Goal: Task Accomplishment & Management: Use online tool/utility

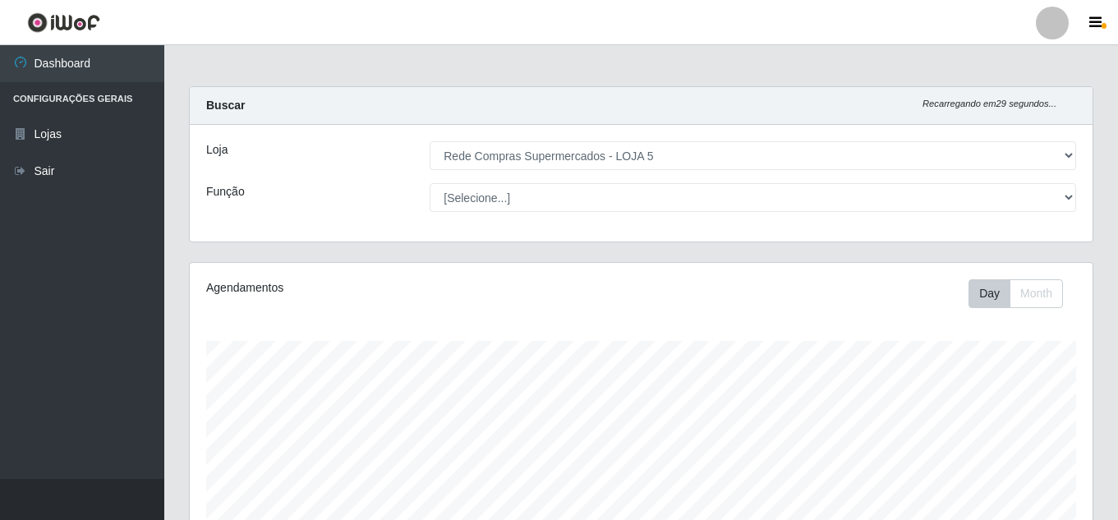
select select "397"
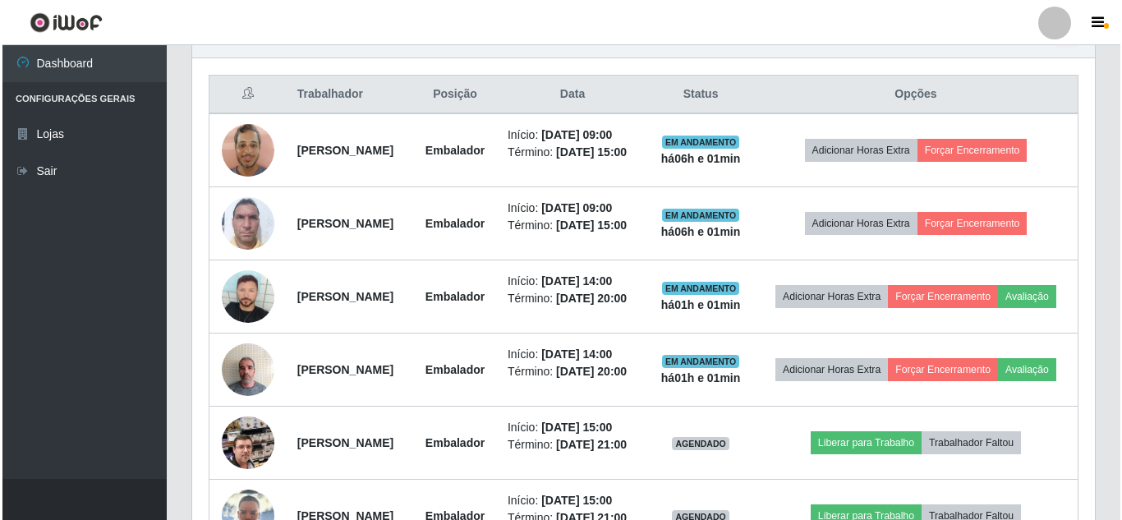
scroll to position [607, 0]
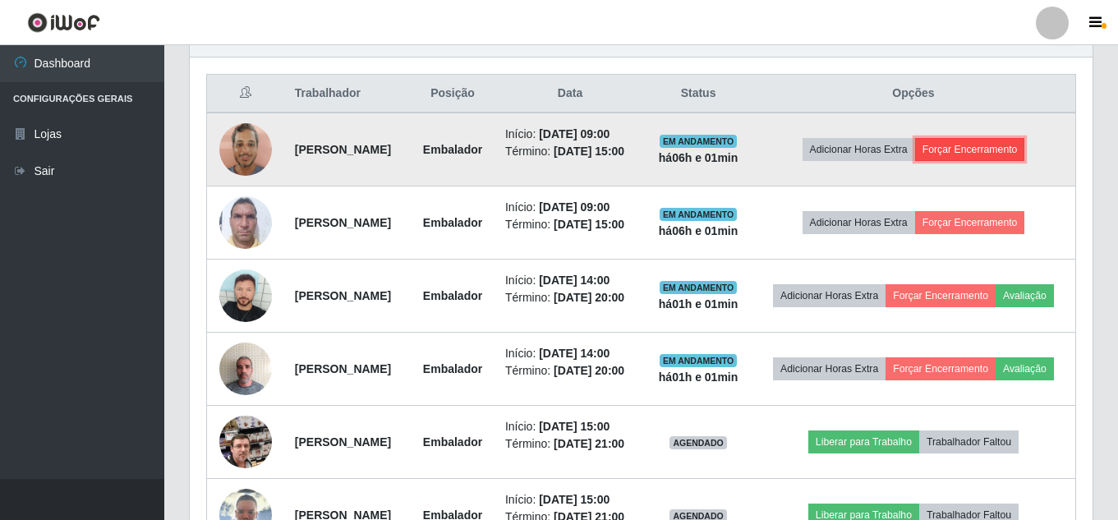
click at [975, 154] on button "Forçar Encerramento" at bounding box center [970, 149] width 110 height 23
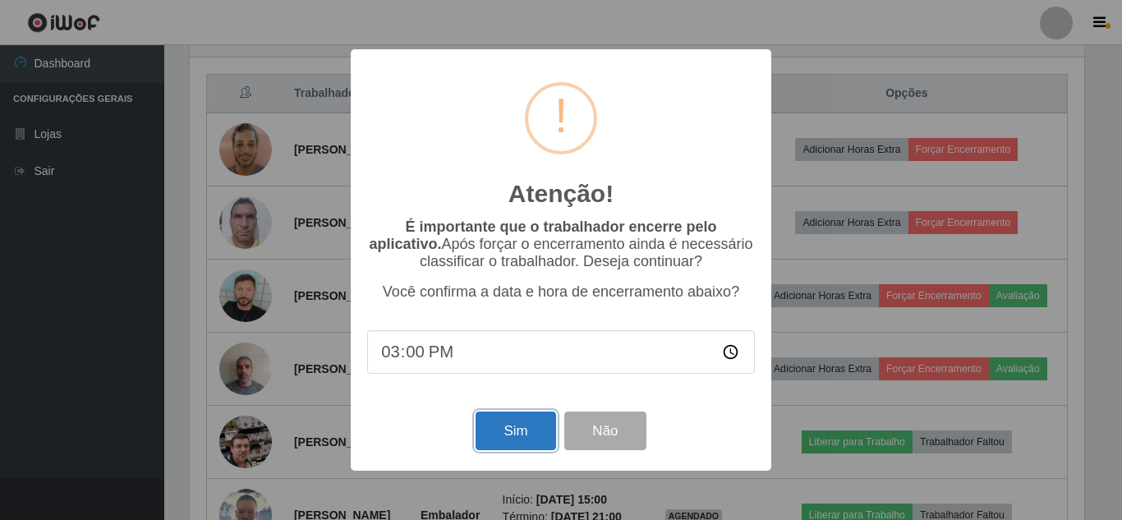
click at [523, 429] on button "Sim" at bounding box center [515, 430] width 80 height 39
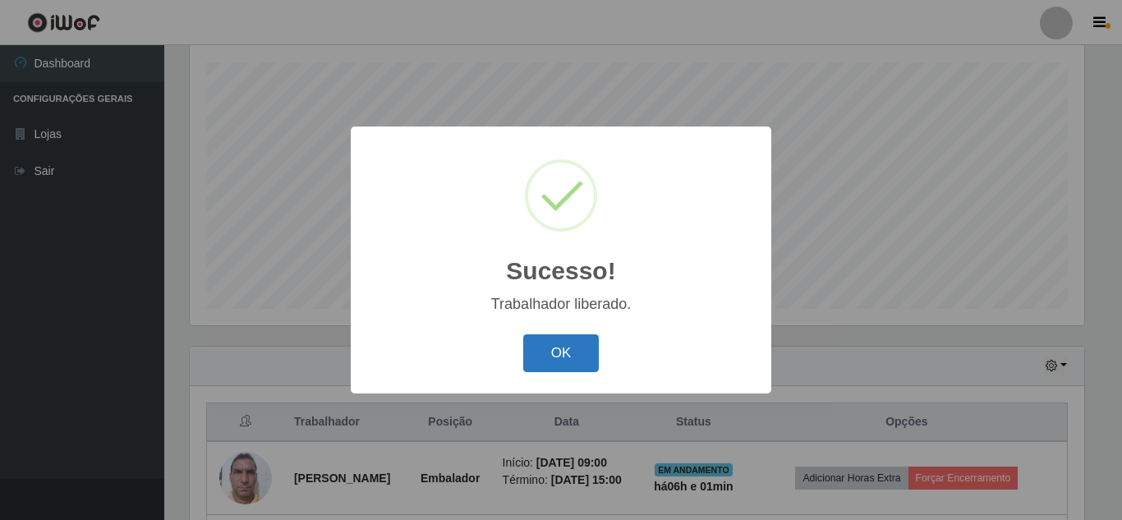
click at [572, 356] on button "OK" at bounding box center [561, 353] width 76 height 39
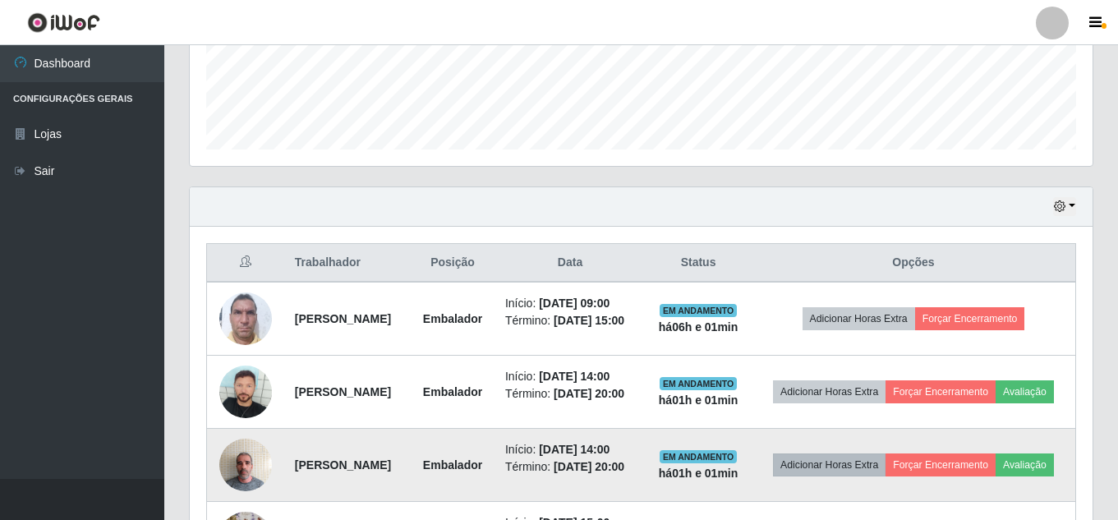
scroll to position [443, 0]
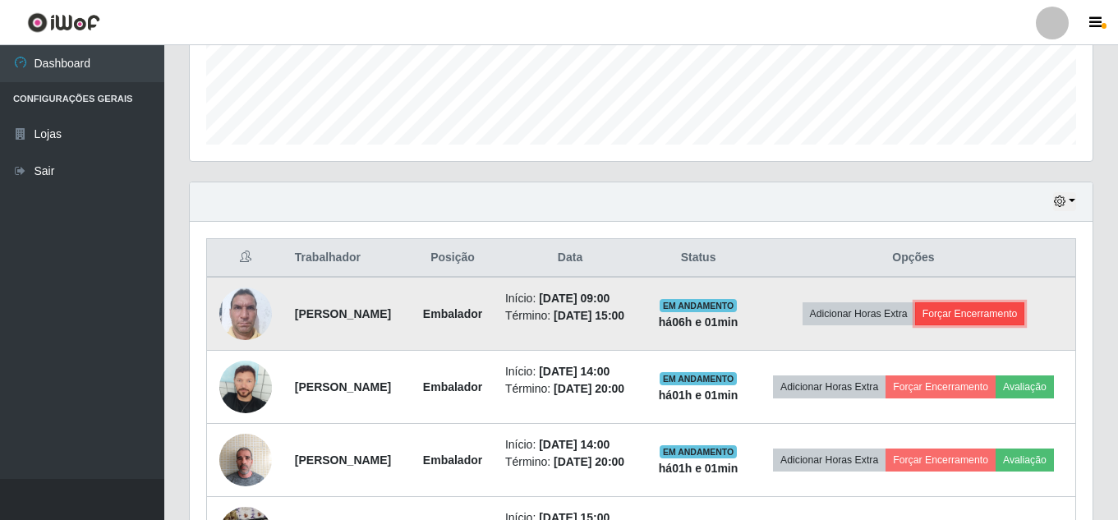
click at [1016, 317] on button "Forçar Encerramento" at bounding box center [970, 313] width 110 height 23
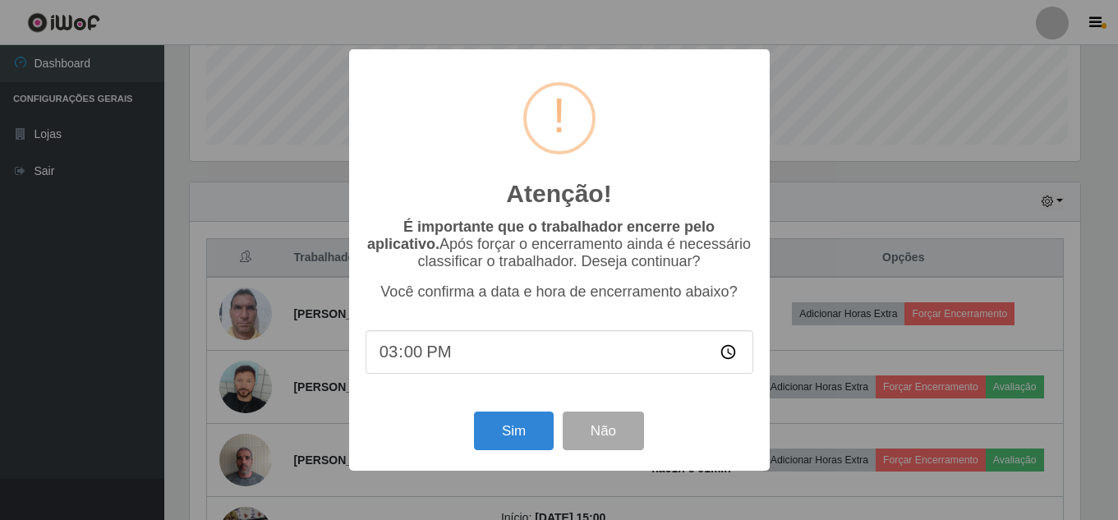
scroll to position [341, 894]
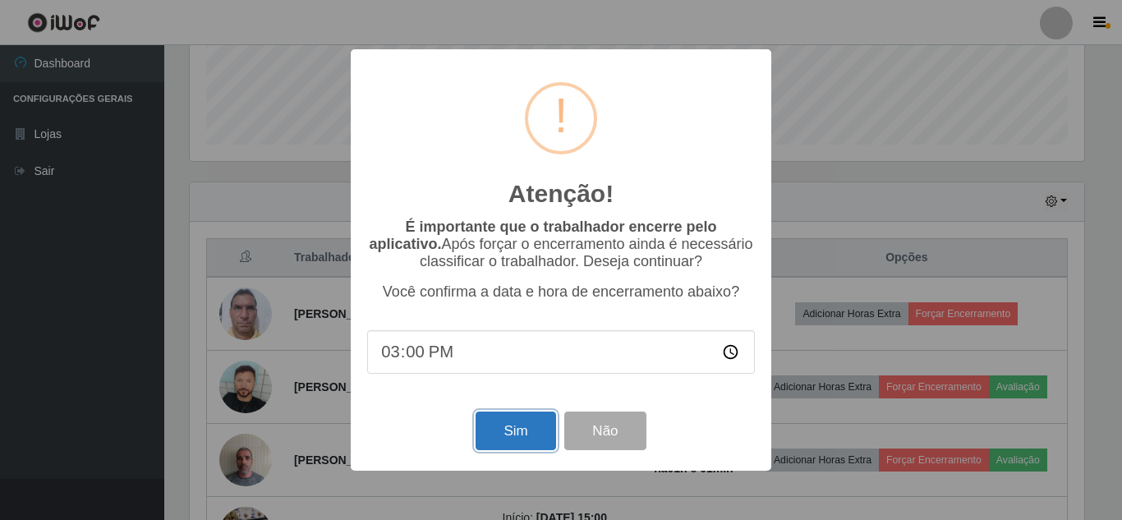
click at [519, 438] on button "Sim" at bounding box center [515, 430] width 80 height 39
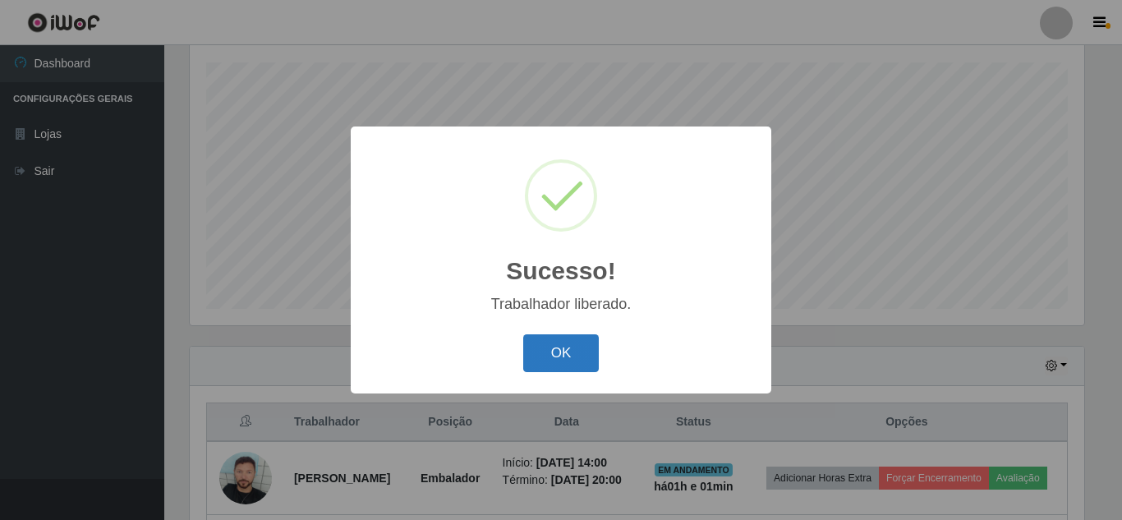
click at [576, 353] on button "OK" at bounding box center [561, 353] width 76 height 39
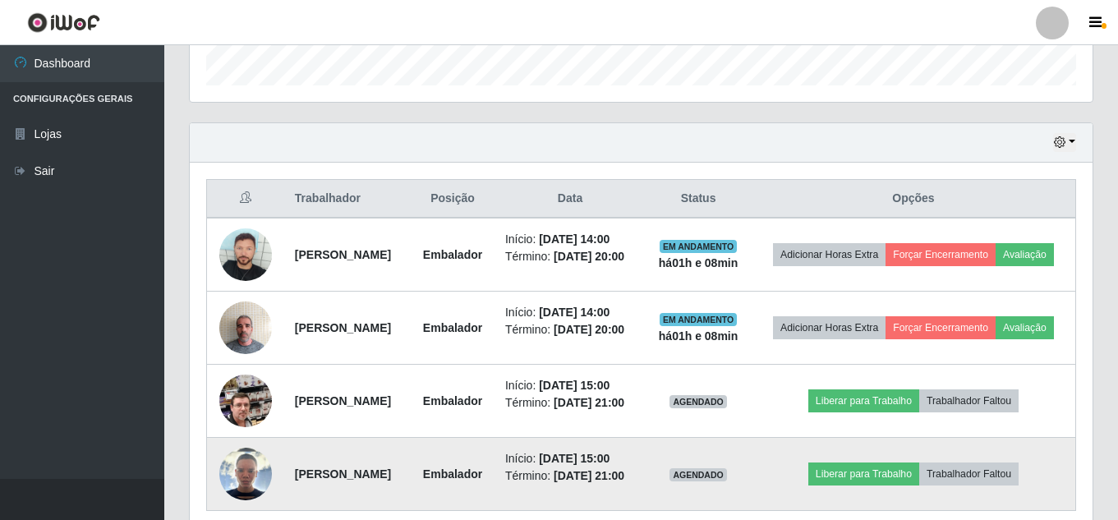
scroll to position [620, 0]
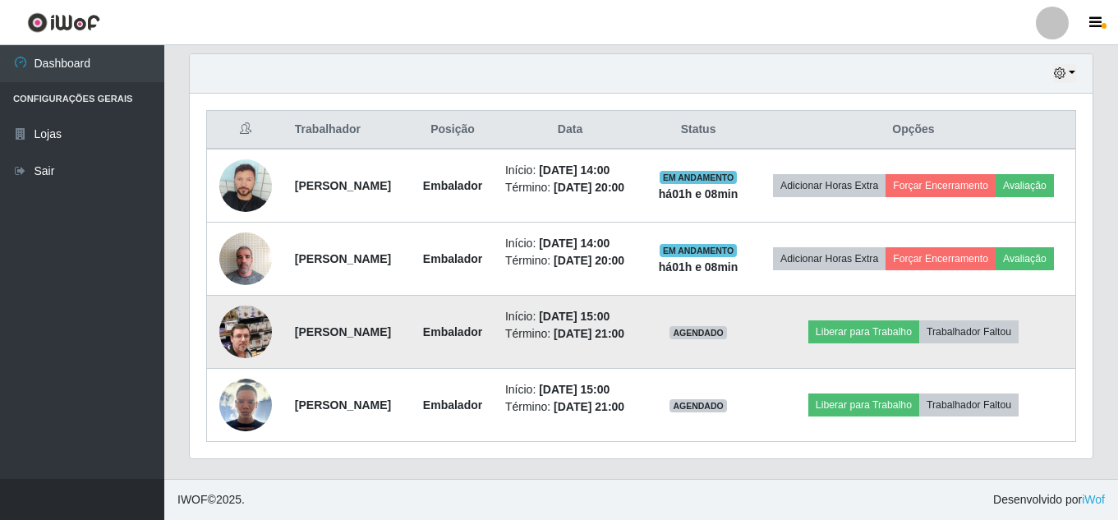
click at [258, 317] on img at bounding box center [245, 332] width 53 height 94
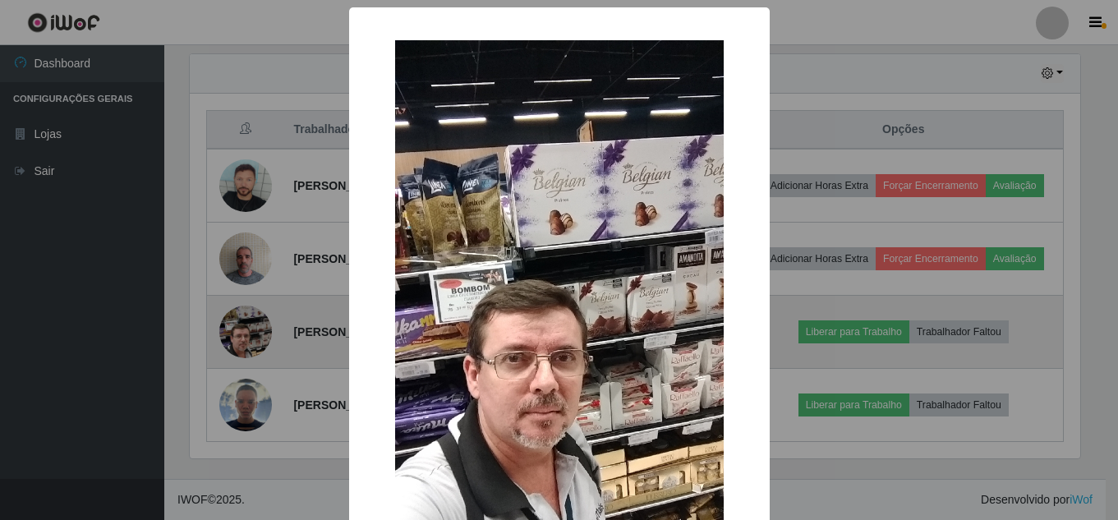
scroll to position [341, 894]
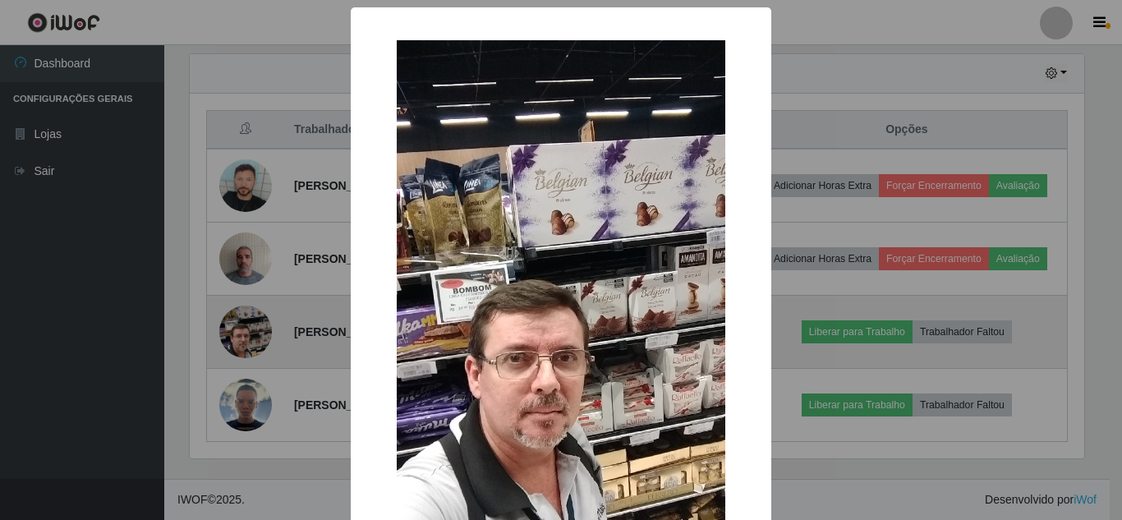
click at [258, 317] on div "× OK Cancel" at bounding box center [561, 260] width 1122 height 520
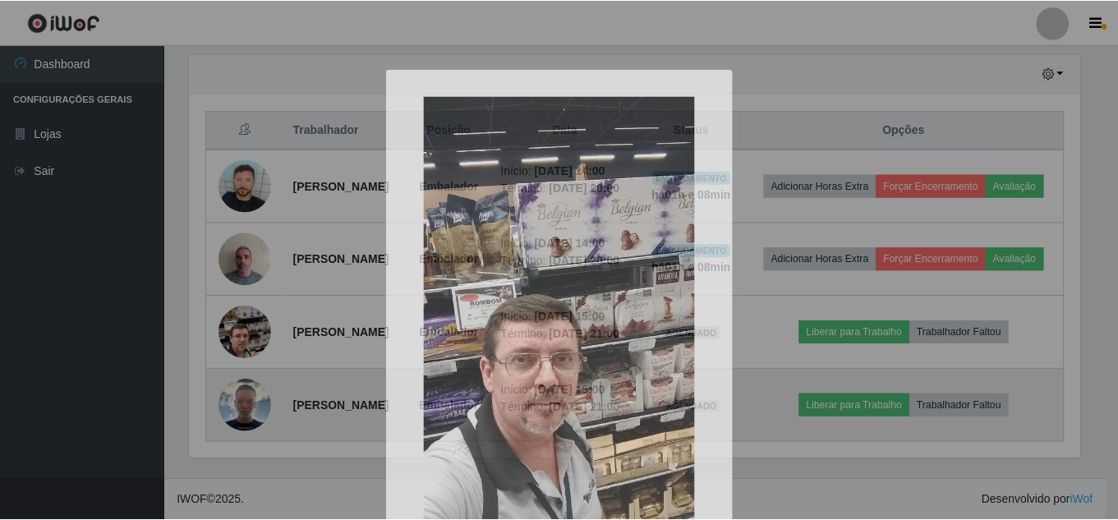
scroll to position [341, 902]
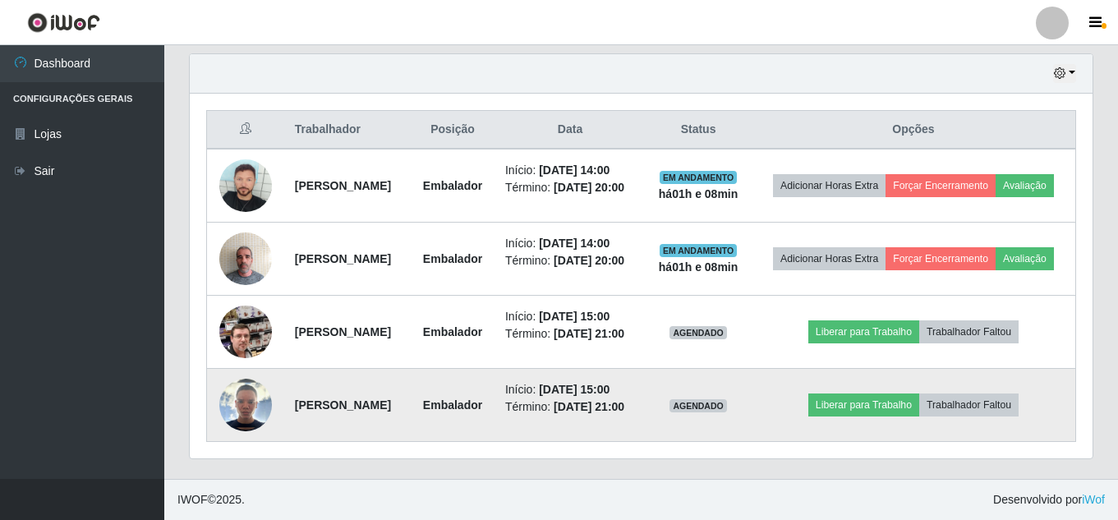
click at [250, 406] on img at bounding box center [245, 405] width 53 height 53
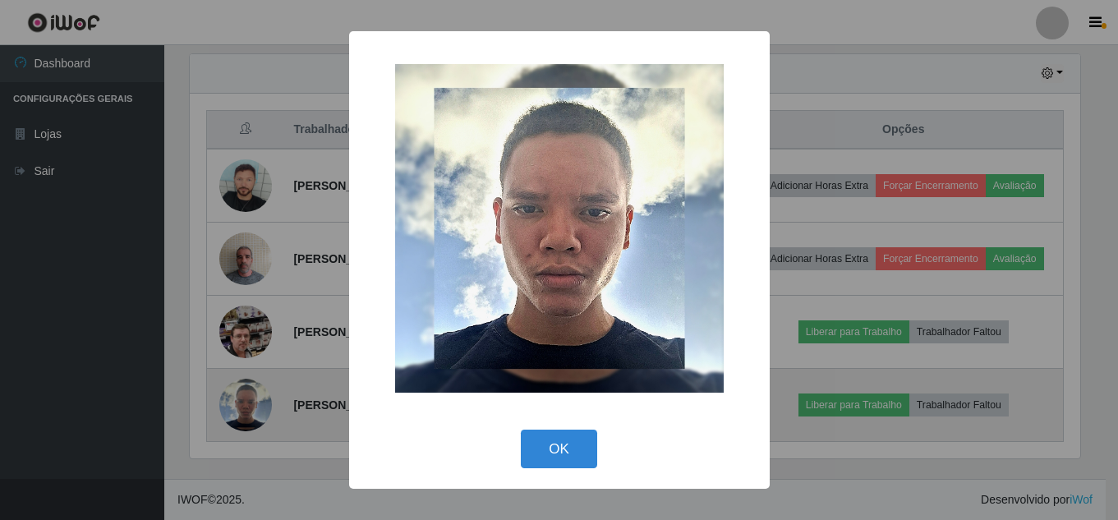
scroll to position [341, 894]
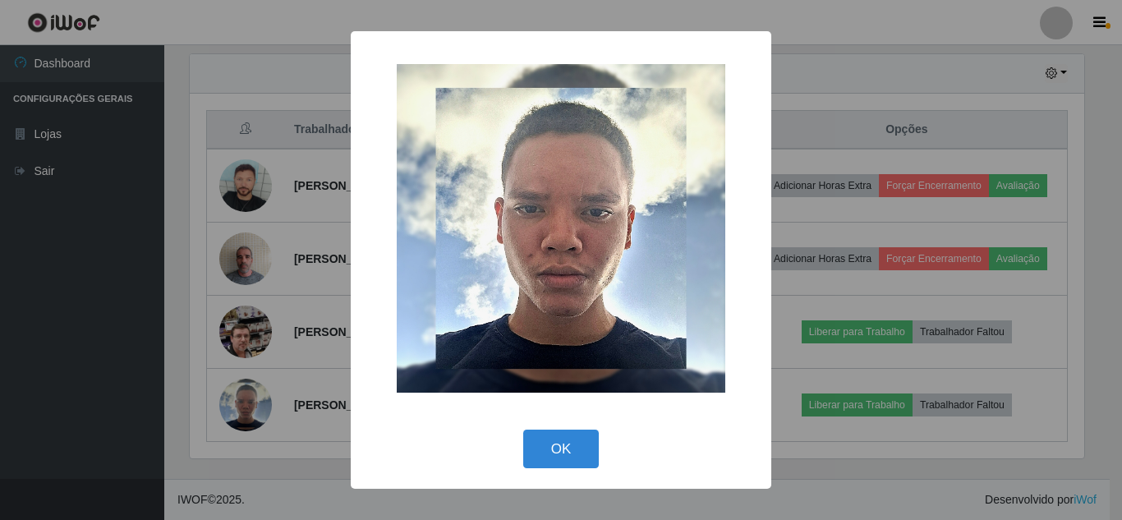
click at [259, 401] on div "× OK Cancel" at bounding box center [561, 260] width 1122 height 520
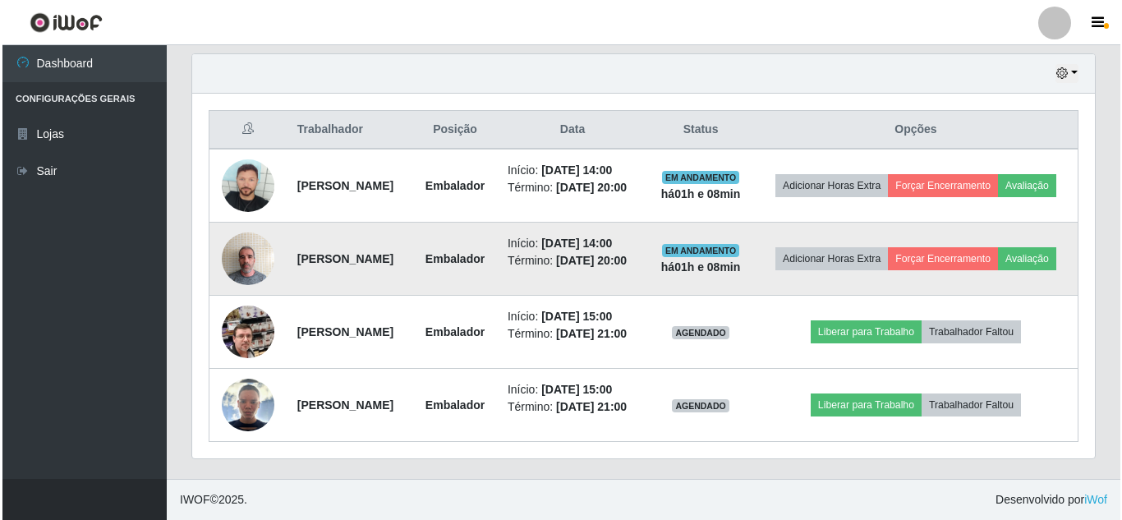
scroll to position [341, 902]
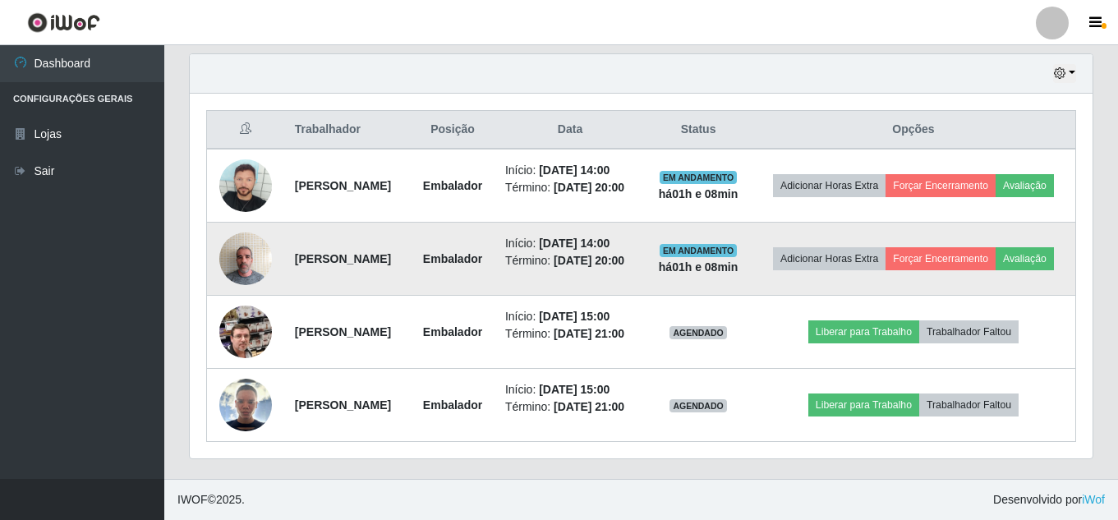
click at [245, 233] on img at bounding box center [245, 258] width 53 height 70
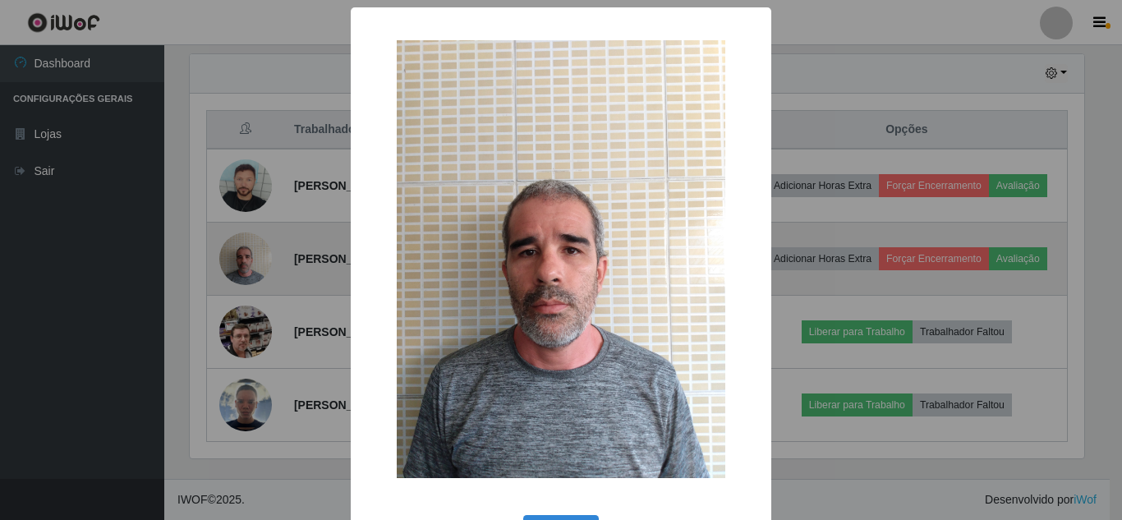
click at [245, 233] on div "× OK Cancel" at bounding box center [561, 260] width 1122 height 520
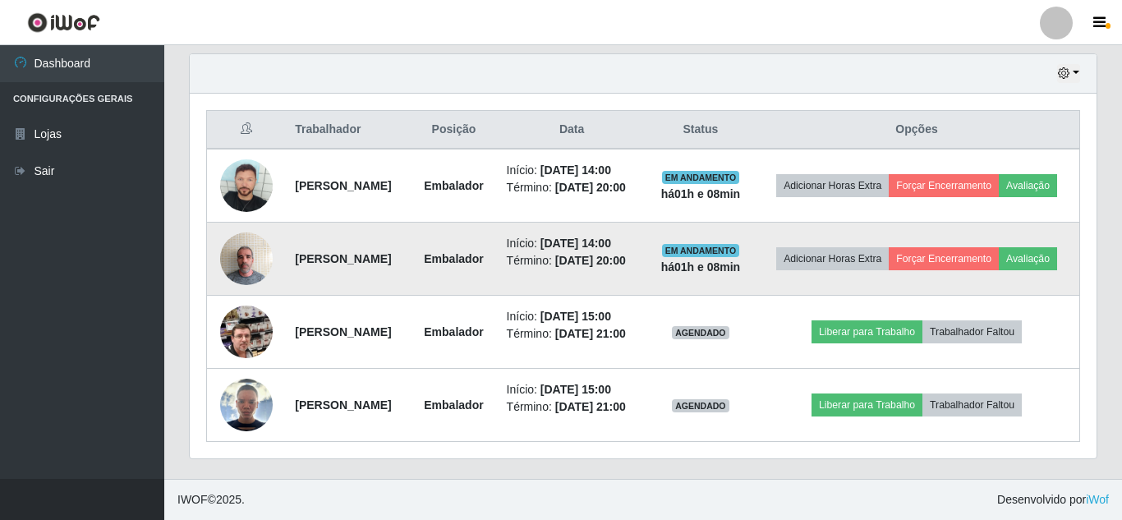
scroll to position [341, 902]
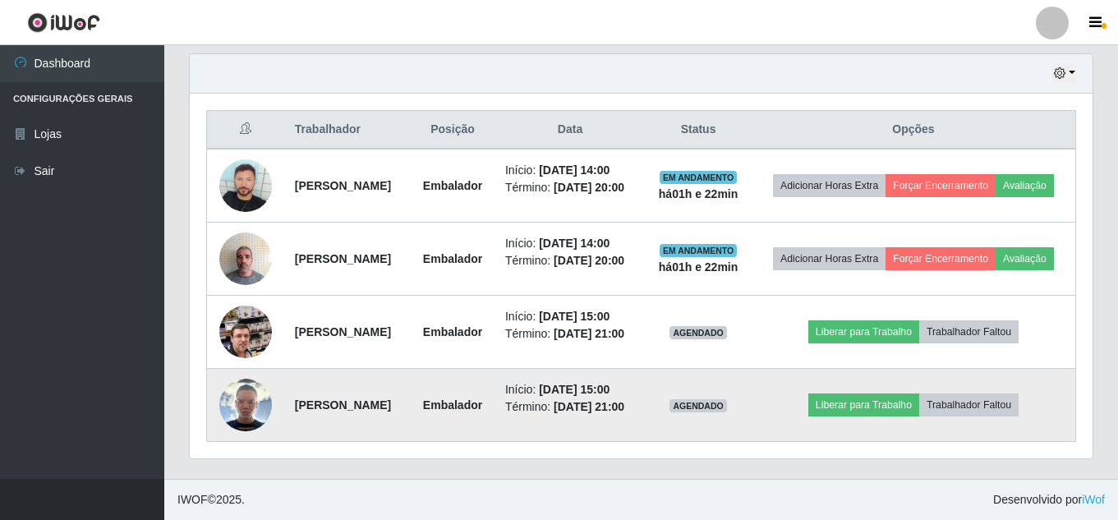
click at [727, 402] on span "AGENDADO" at bounding box center [697, 405] width 57 height 13
click at [836, 396] on button "Liberar para Trabalho" at bounding box center [863, 404] width 111 height 23
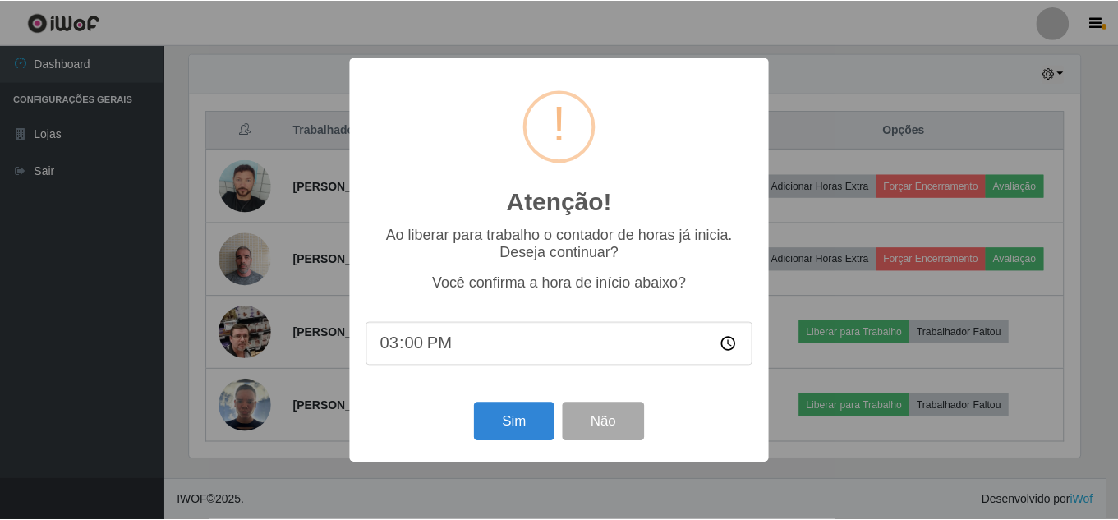
scroll to position [341, 894]
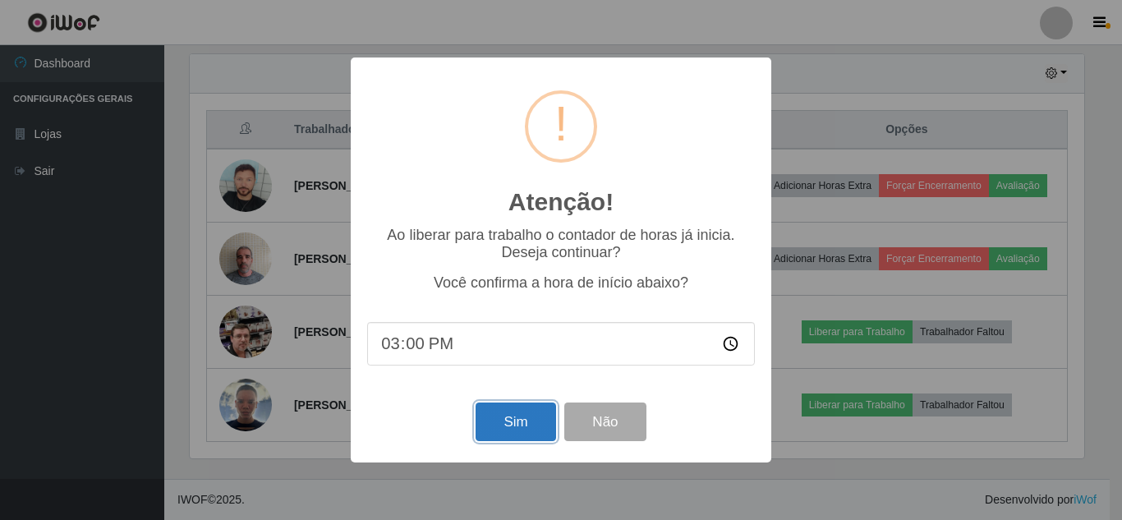
click at [539, 427] on button "Sim" at bounding box center [515, 421] width 80 height 39
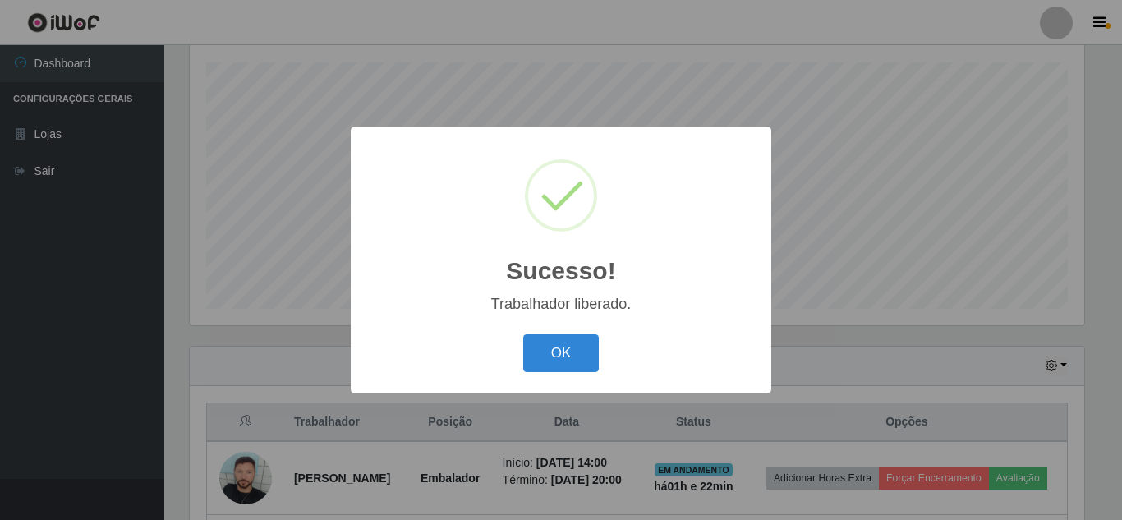
click at [585, 374] on div "OK Cancel" at bounding box center [561, 352] width 388 height 47
click at [579, 360] on button "OK" at bounding box center [561, 353] width 76 height 39
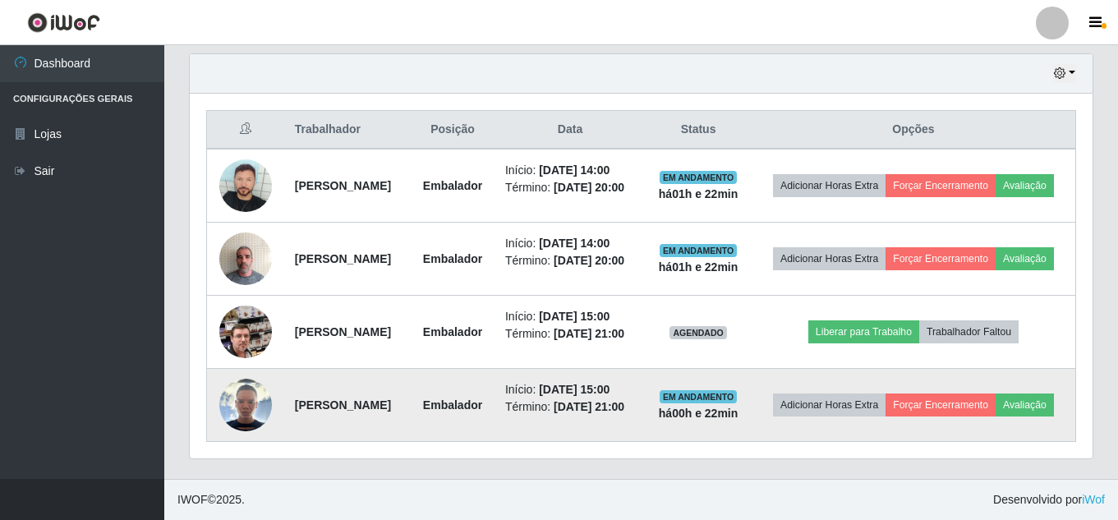
scroll to position [607, 0]
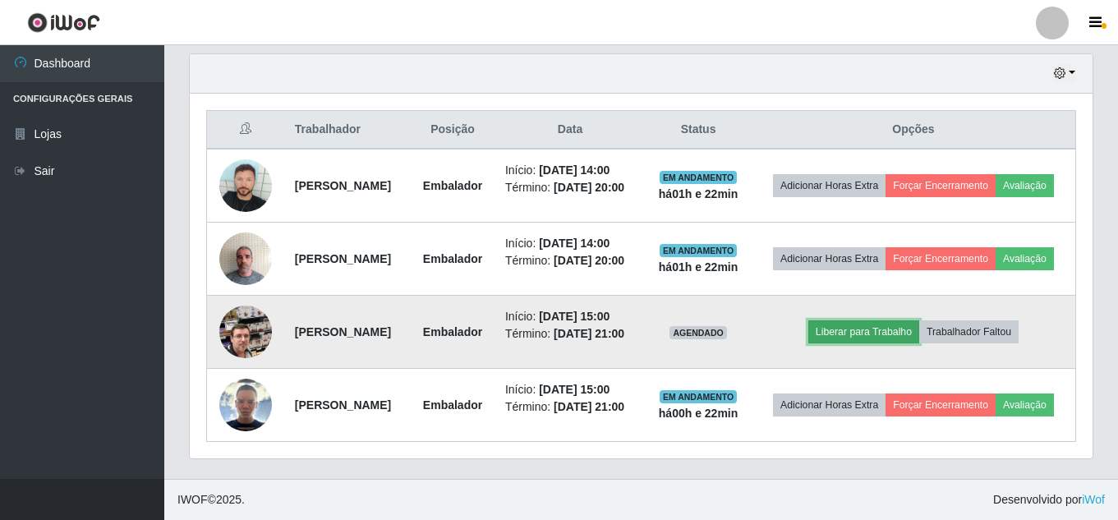
click at [895, 322] on button "Liberar para Trabalho" at bounding box center [863, 331] width 111 height 23
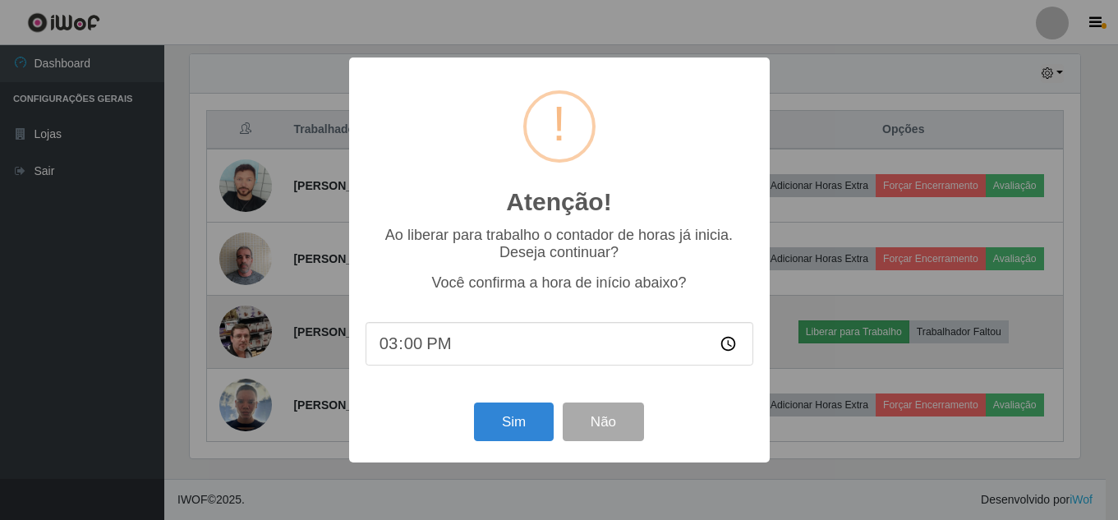
scroll to position [341, 894]
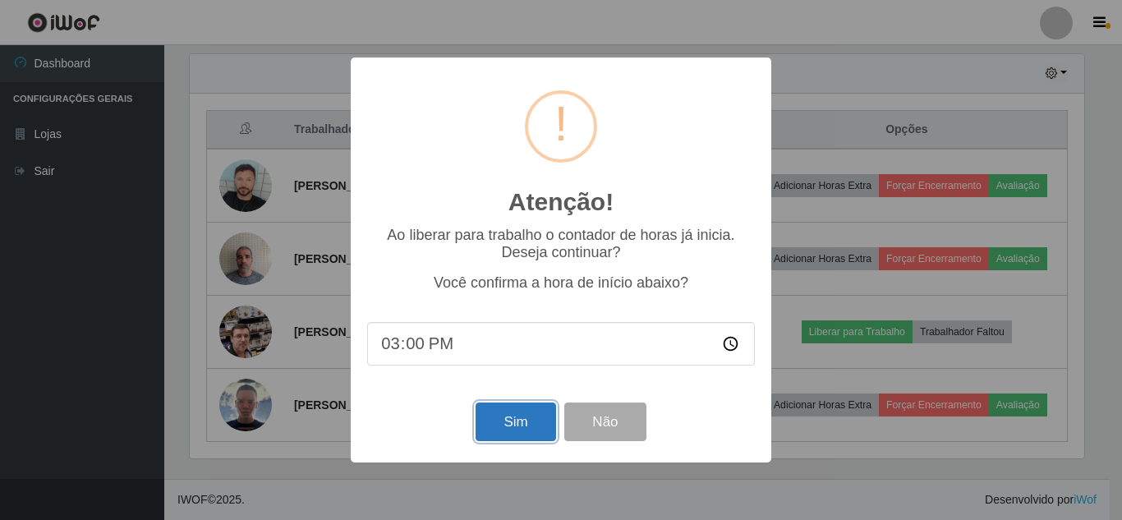
click at [503, 428] on button "Sim" at bounding box center [515, 421] width 80 height 39
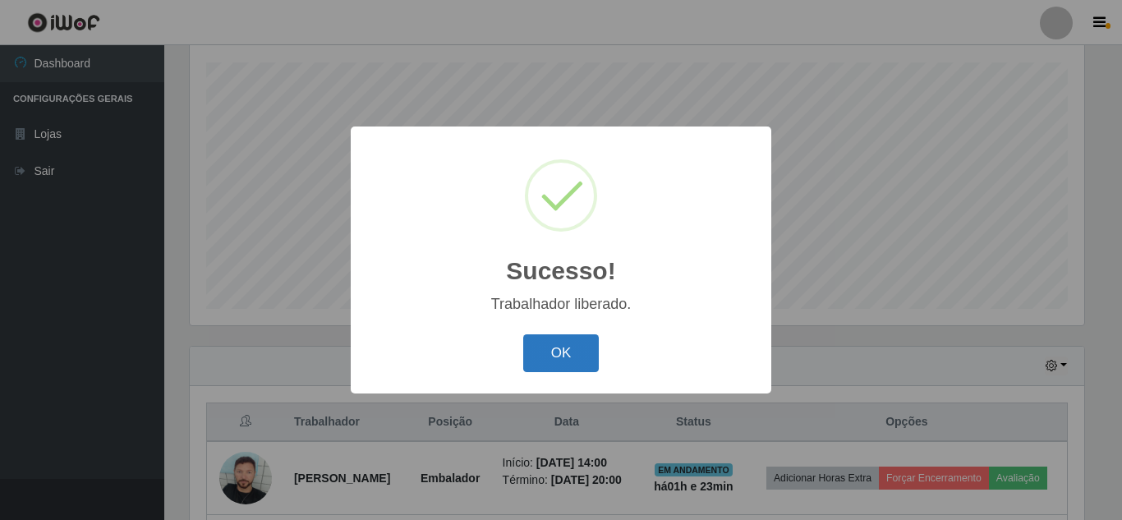
click at [580, 370] on button "OK" at bounding box center [561, 353] width 76 height 39
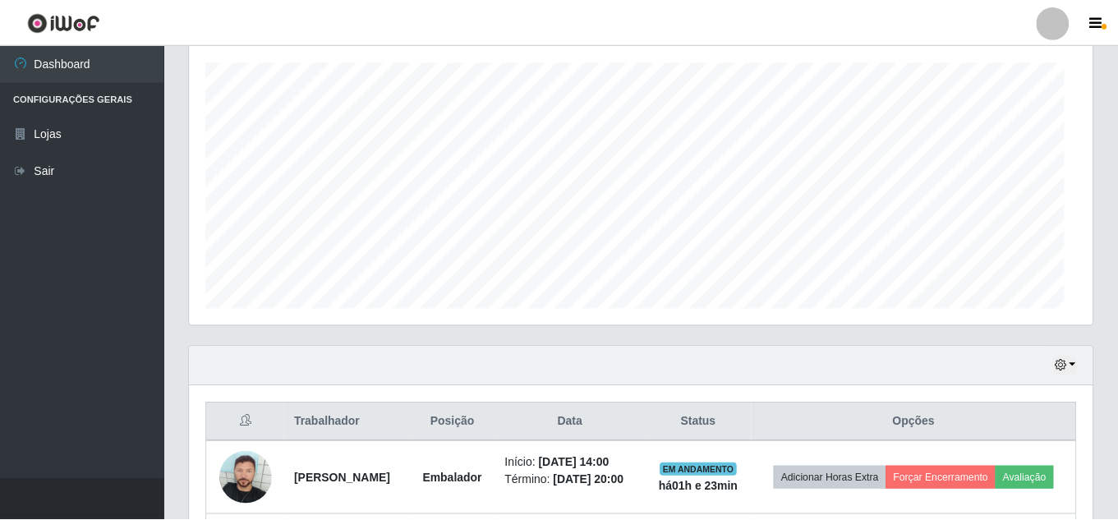
scroll to position [341, 902]
